Goal: Task Accomplishment & Management: Manage account settings

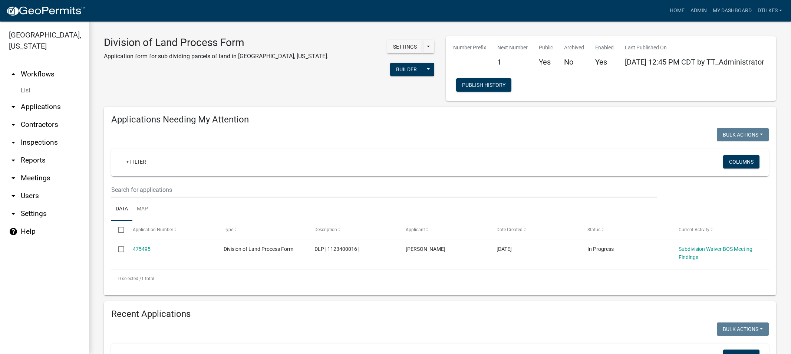
select select "2: 50"
click at [703, 14] on link "Admin" at bounding box center [698, 11] width 22 height 14
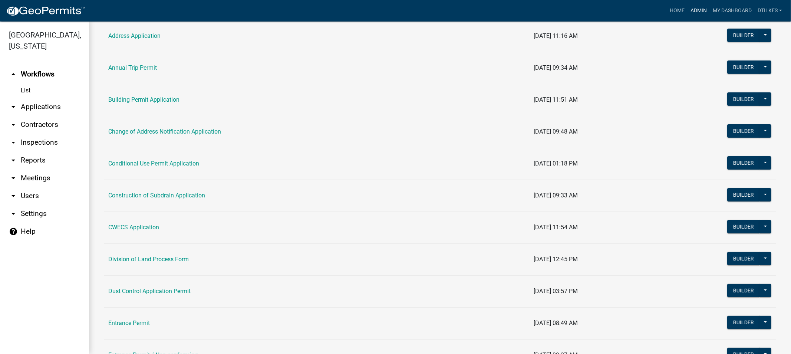
scroll to position [123, 0]
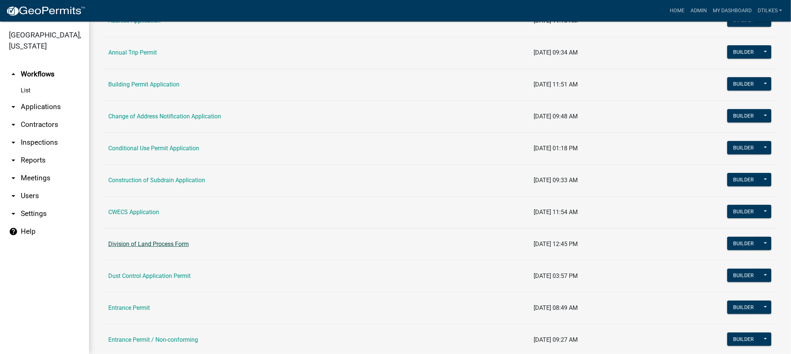
click at [145, 245] on link "Division of Land Process Form" at bounding box center [148, 243] width 80 height 7
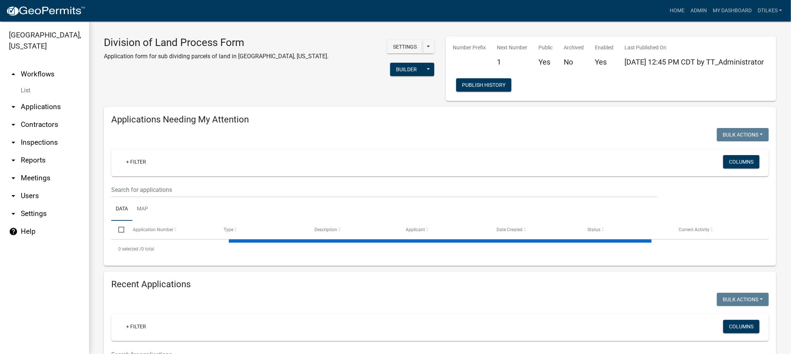
select select "2: 50"
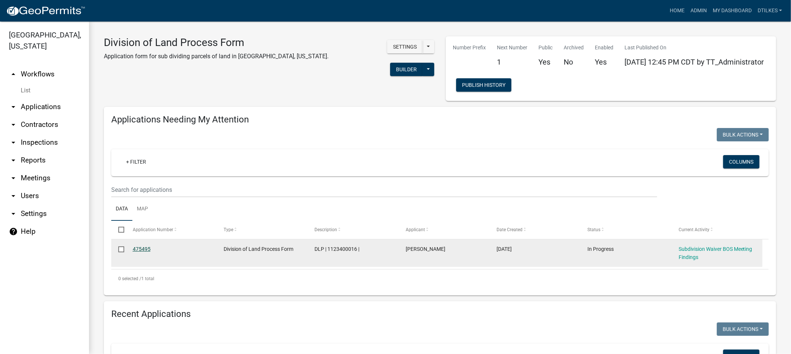
click at [139, 247] on link "475495" at bounding box center [142, 249] width 18 height 6
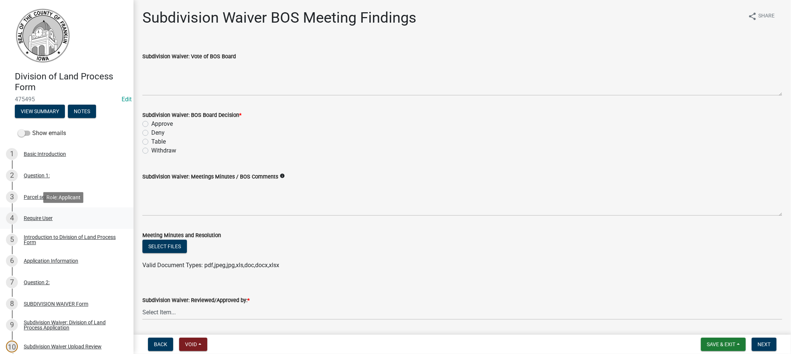
click at [45, 217] on div "Require User" at bounding box center [38, 217] width 29 height 5
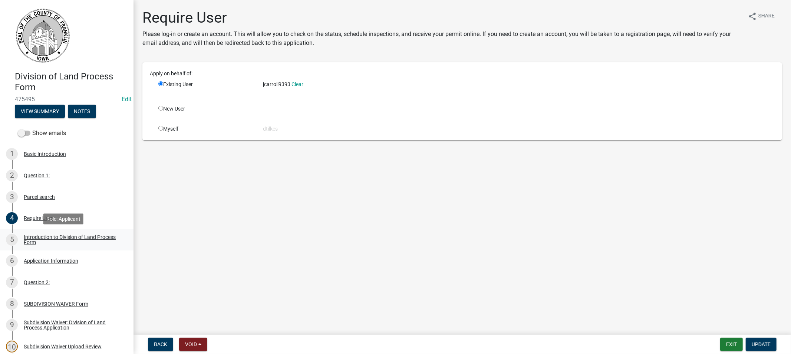
click at [43, 236] on div "Introduction to Division of Land Process Form" at bounding box center [73, 239] width 98 height 10
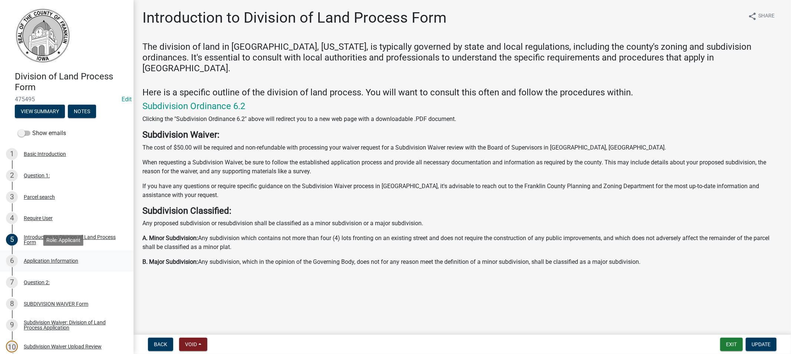
click at [41, 260] on div "Application Information" at bounding box center [51, 260] width 55 height 5
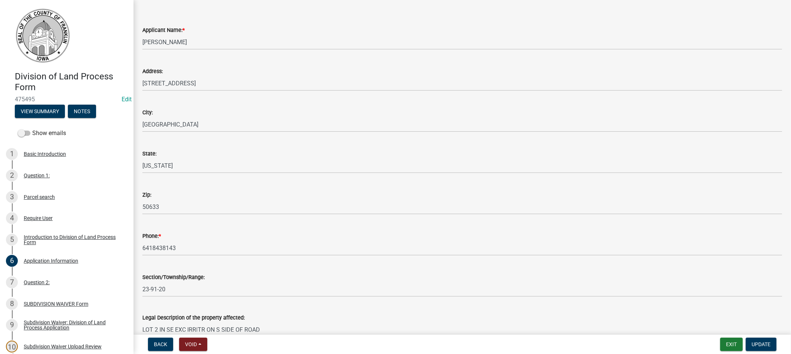
scroll to position [41, 0]
